Goal: Transaction & Acquisition: Purchase product/service

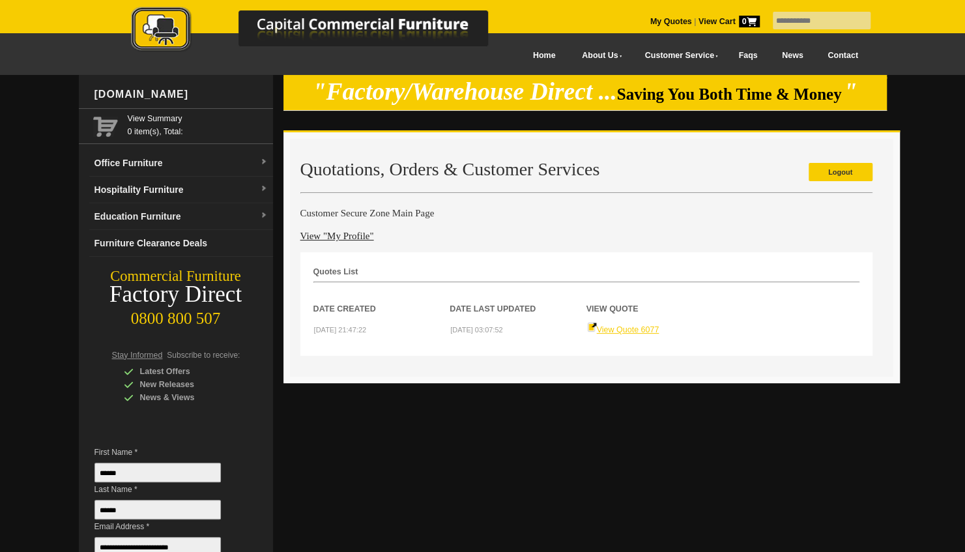
click at [634, 330] on link "View Quote 6077" at bounding box center [623, 329] width 72 height 9
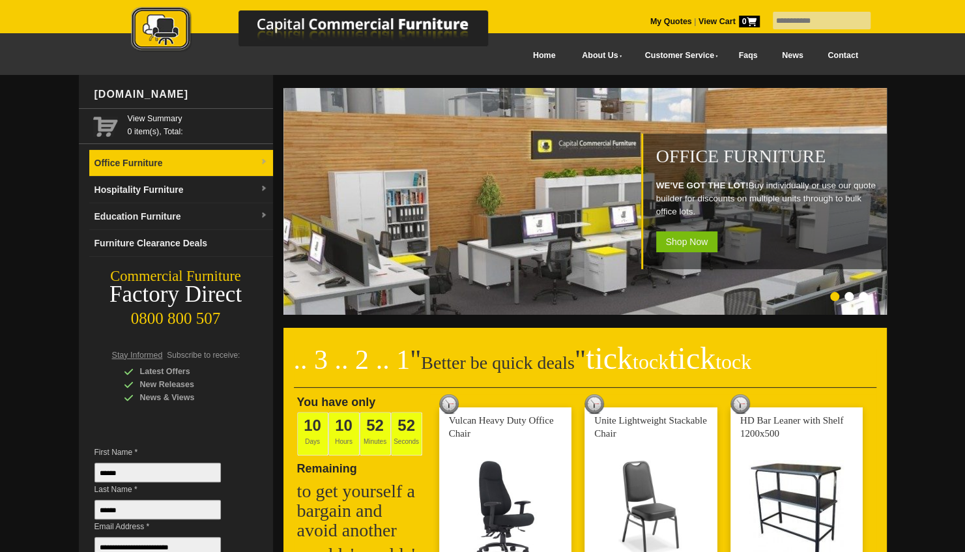
drag, startPoint x: 0, startPoint y: 0, endPoint x: 188, endPoint y: 170, distance: 253.3
click at [188, 170] on link "Office Furniture" at bounding box center [181, 163] width 184 height 27
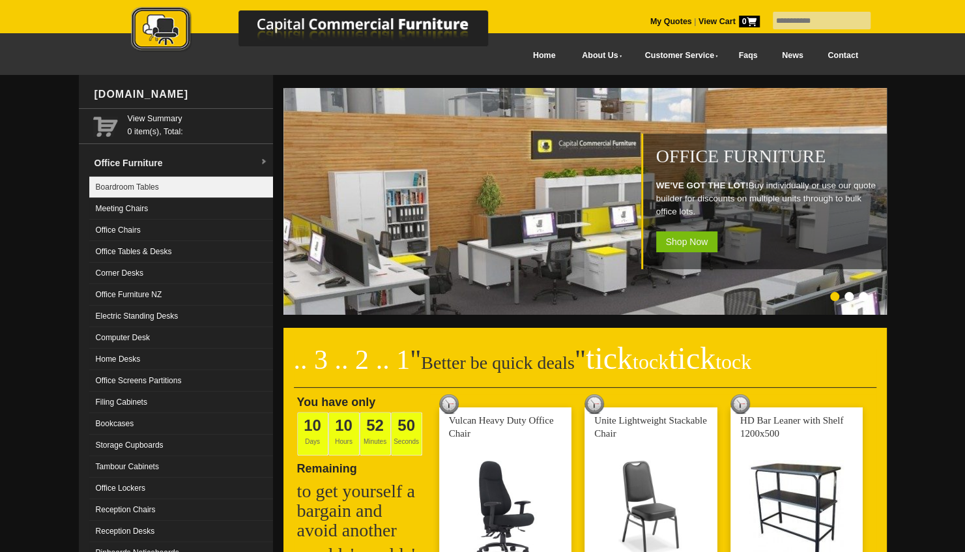
click at [172, 180] on link "Boardroom Tables" at bounding box center [181, 188] width 184 height 22
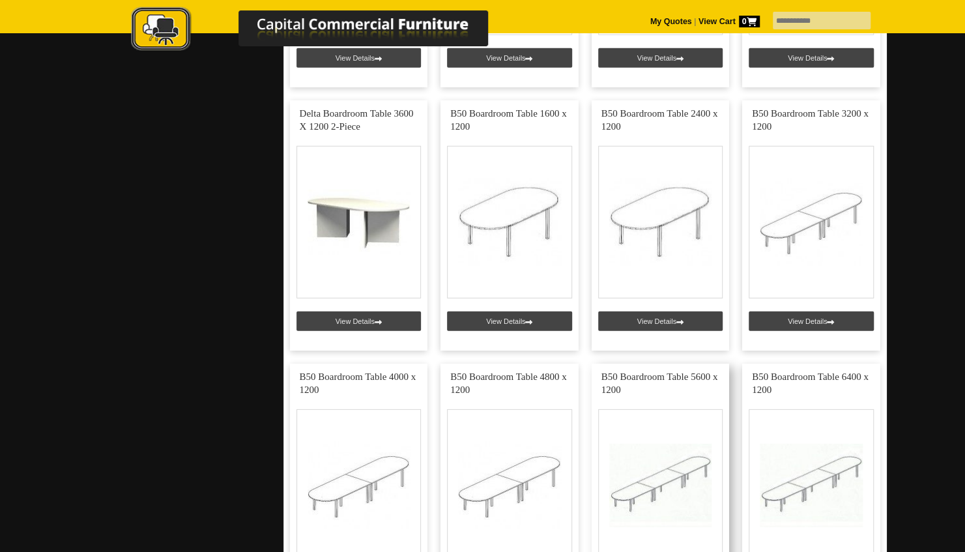
scroll to position [2086, 0]
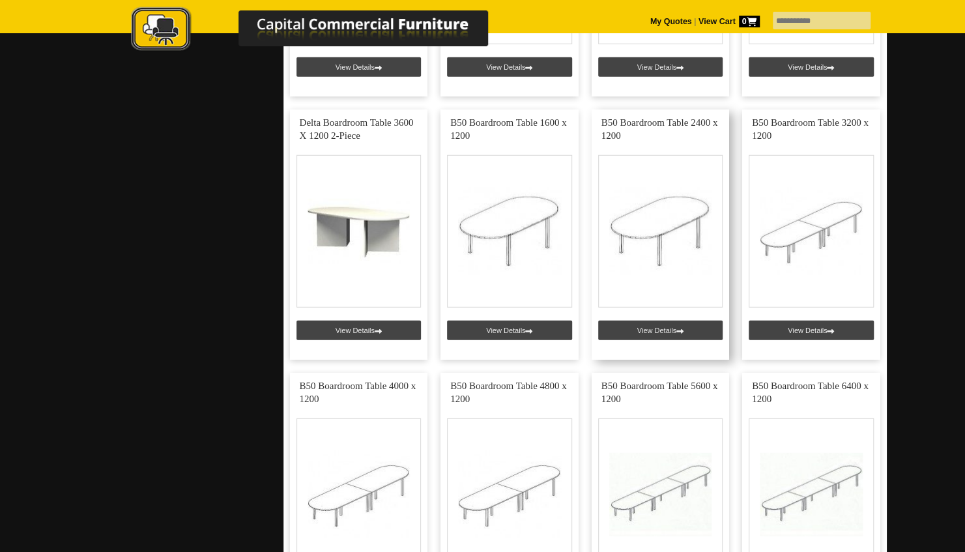
click at [645, 199] on link at bounding box center [661, 235] width 138 height 250
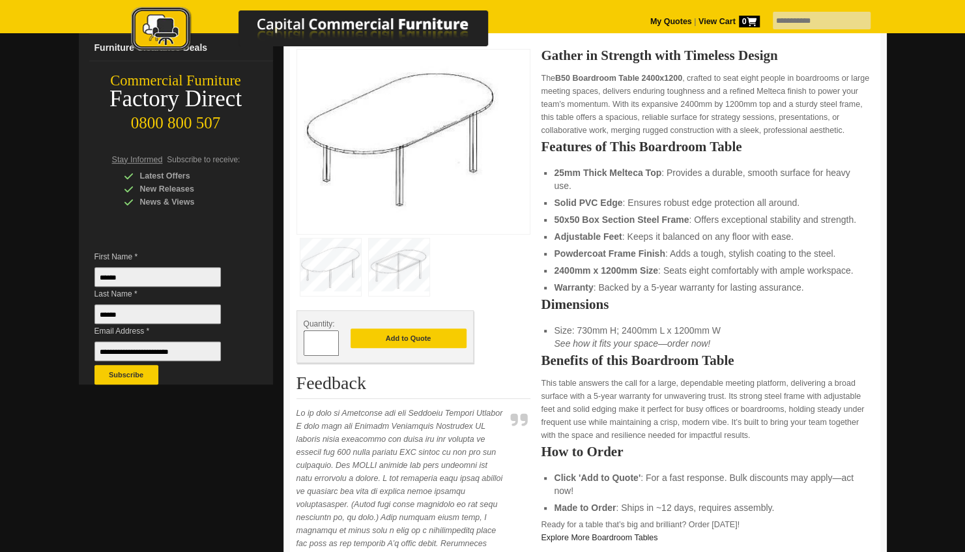
scroll to position [130, 0]
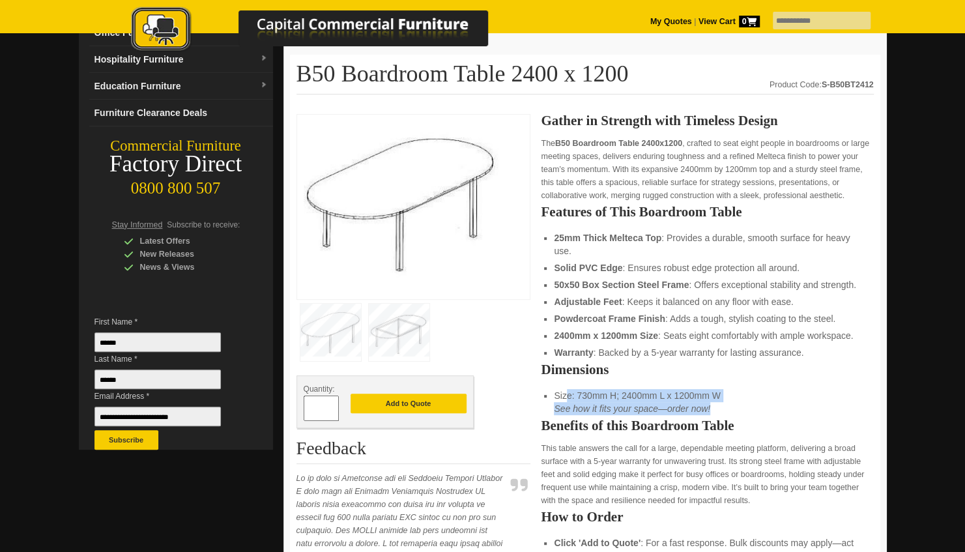
drag, startPoint x: 719, startPoint y: 410, endPoint x: 549, endPoint y: 395, distance: 170.1
drag, startPoint x: 549, startPoint y: 395, endPoint x: 634, endPoint y: 398, distance: 84.1
copy li "Size: 730mm H; 2400mm L x 1200mm W See how it fits your space—order now!"
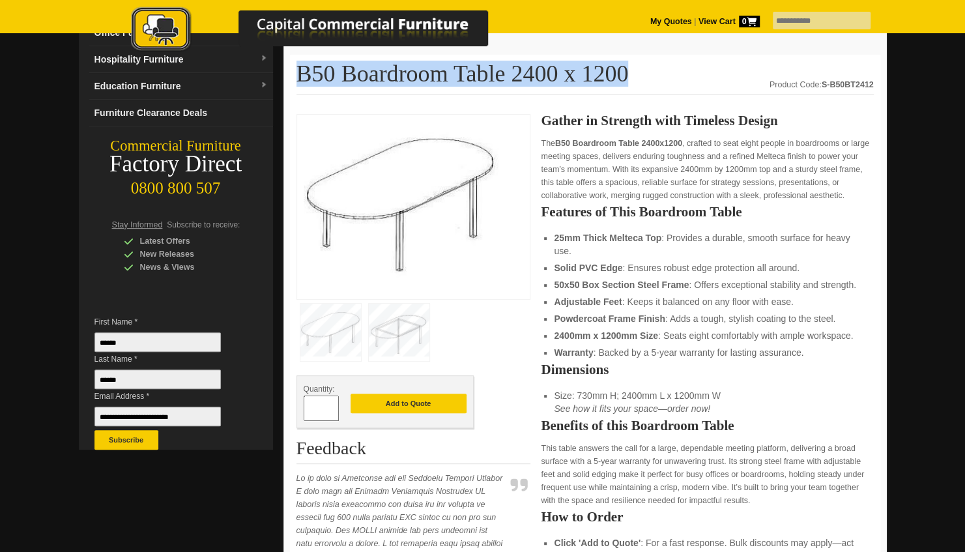
drag, startPoint x: 562, startPoint y: 80, endPoint x: 300, endPoint y: 68, distance: 261.6
click at [300, 68] on h1 "B50 Boardroom Table 2400 x 1200" at bounding box center [585, 77] width 577 height 33
copy h1 "B50 Boardroom Table 2400 x 1200"
